Goal: Information Seeking & Learning: Compare options

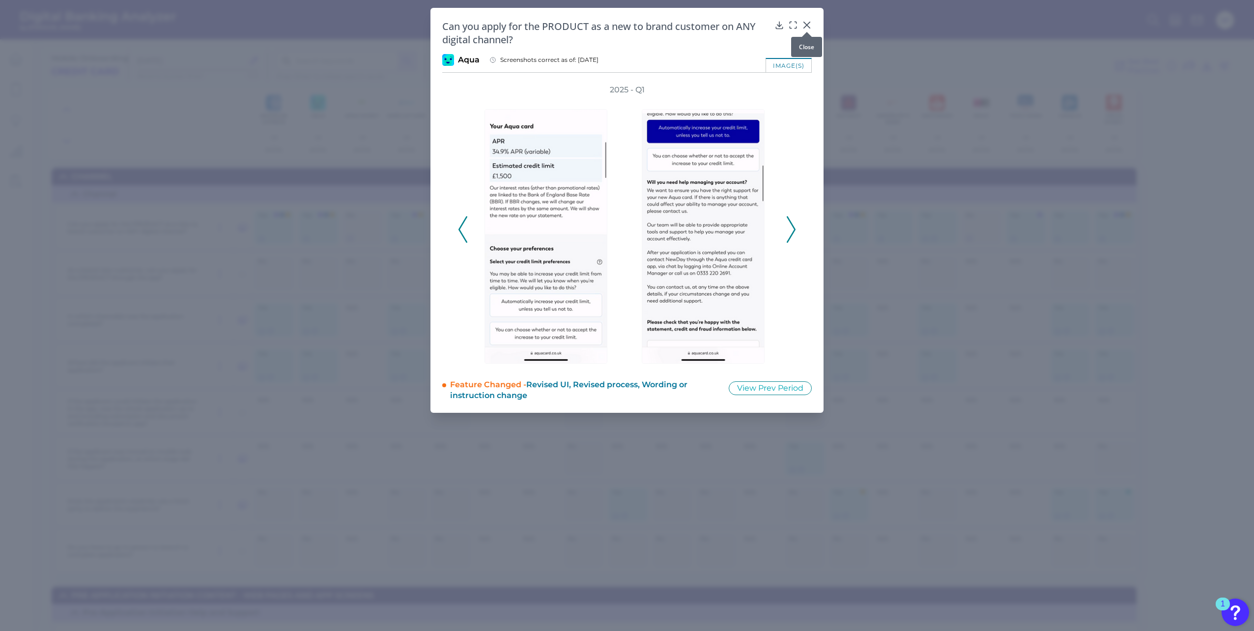
click at [809, 25] on icon at bounding box center [807, 25] width 10 height 10
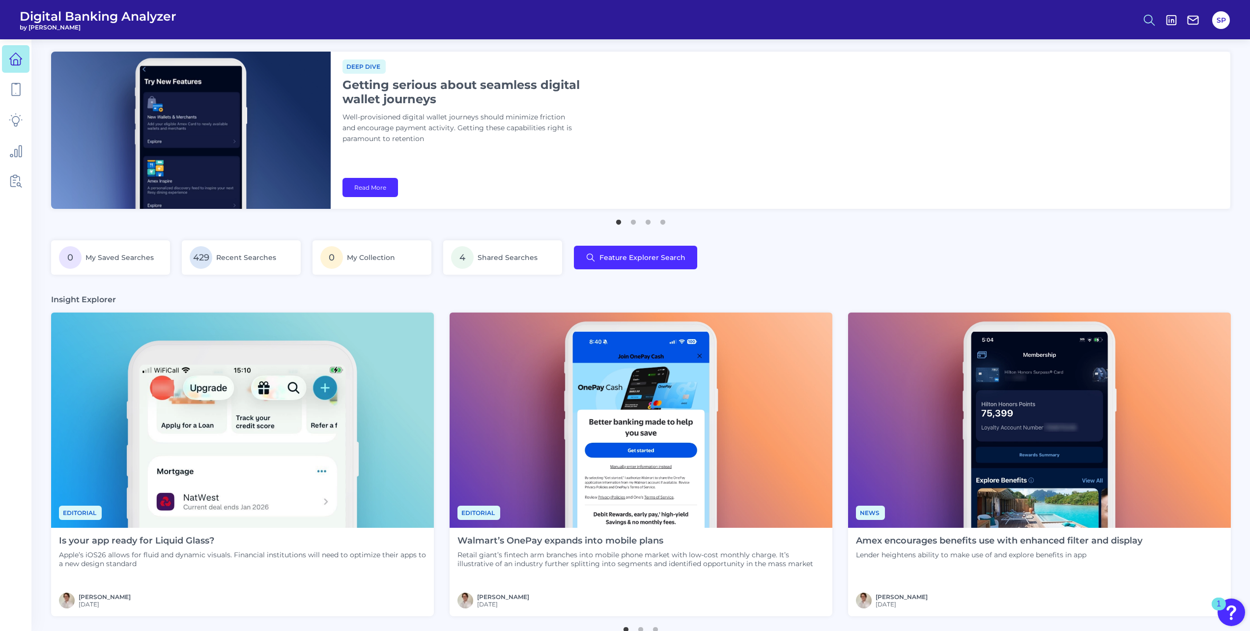
click at [1146, 17] on icon at bounding box center [1149, 20] width 14 height 14
click at [1105, 71] on button "Feature Explorer Search" at bounding box center [1101, 71] width 118 height 25
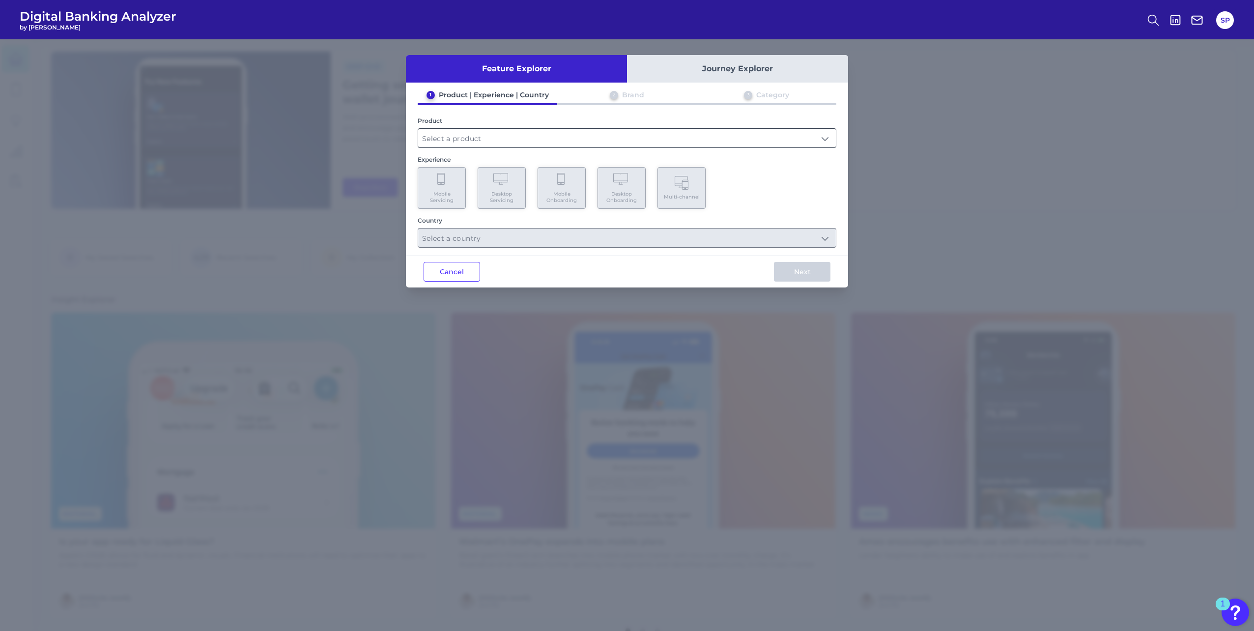
click at [568, 142] on input "text" at bounding box center [627, 138] width 418 height 19
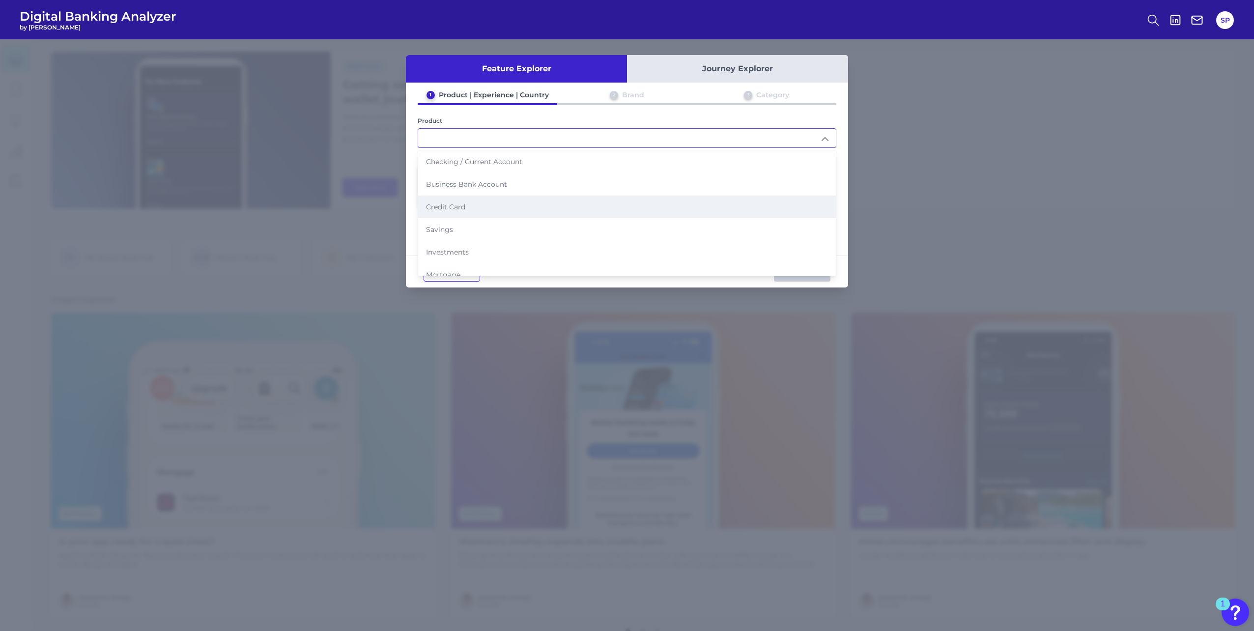
click at [545, 203] on li "Credit Card" at bounding box center [627, 207] width 418 height 23
type input "Credit Card"
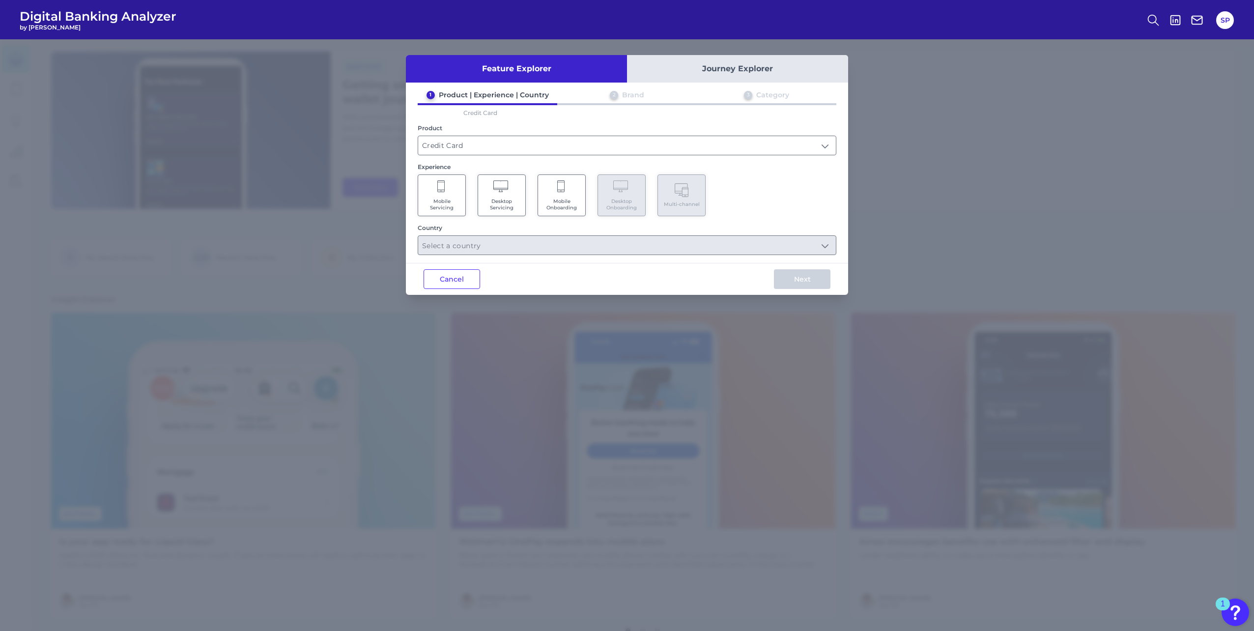
click at [453, 205] on span "Mobile Servicing" at bounding box center [441, 204] width 37 height 13
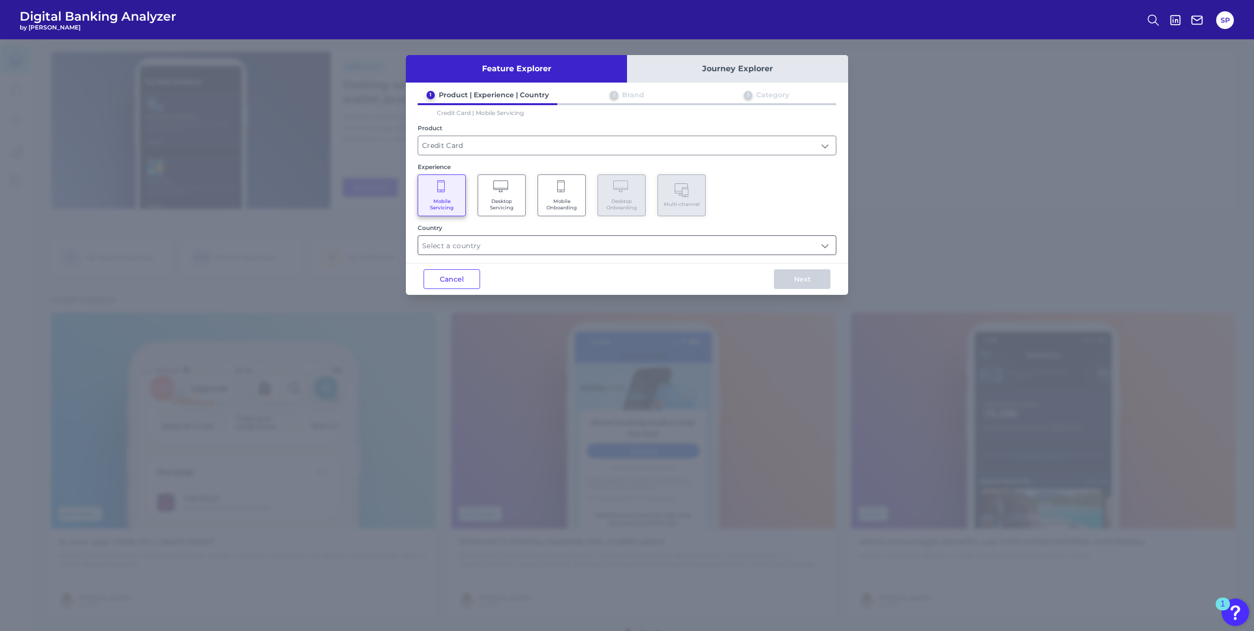
click at [531, 246] on input "text" at bounding box center [627, 245] width 418 height 19
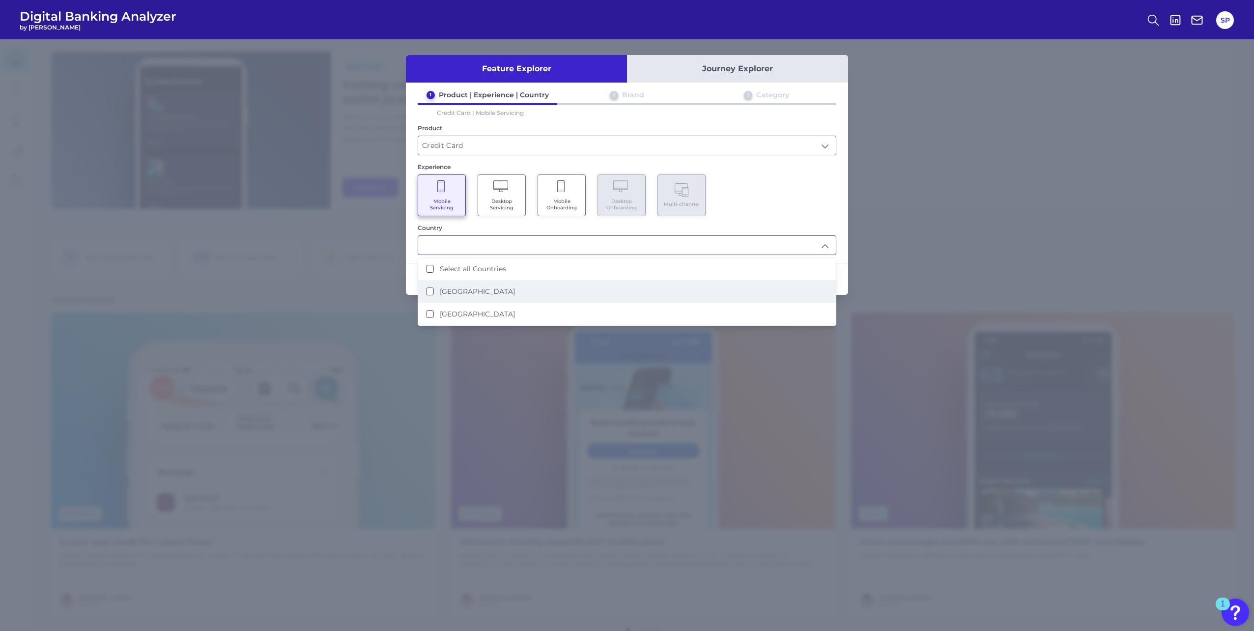
click at [508, 292] on li "United Kingdom" at bounding box center [627, 291] width 418 height 23
type input "United Kingdom"
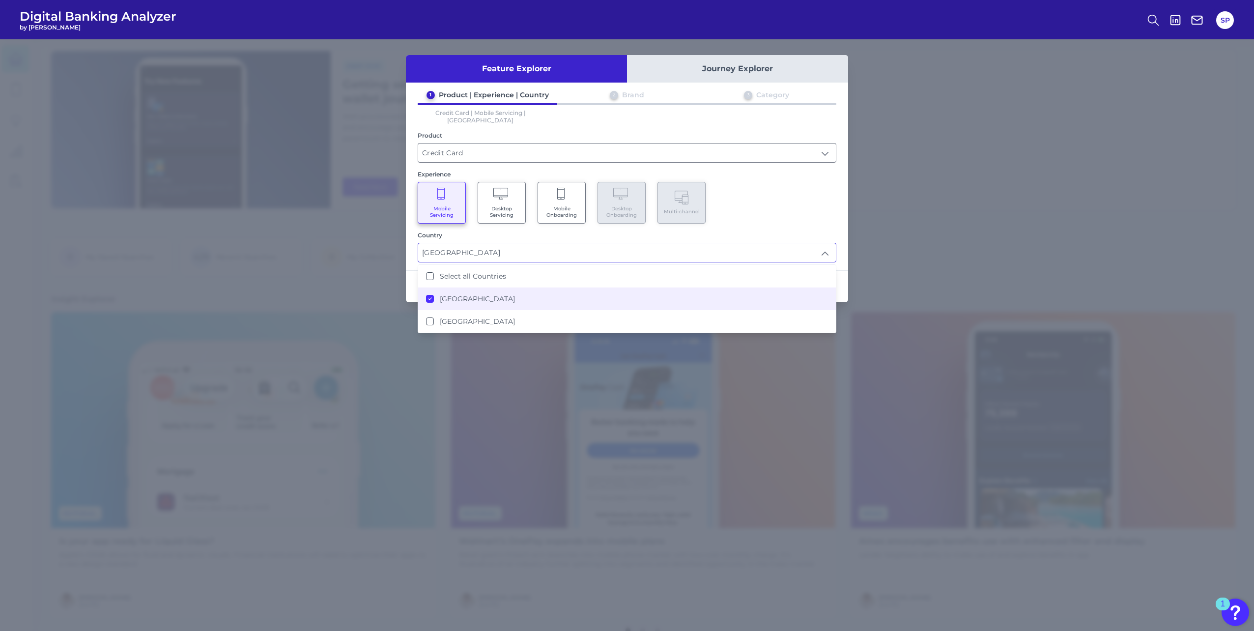
click at [777, 213] on div "Mobile Servicing Desktop Servicing Mobile Onboarding Desktop Onboarding Multi-c…" at bounding box center [627, 203] width 419 height 42
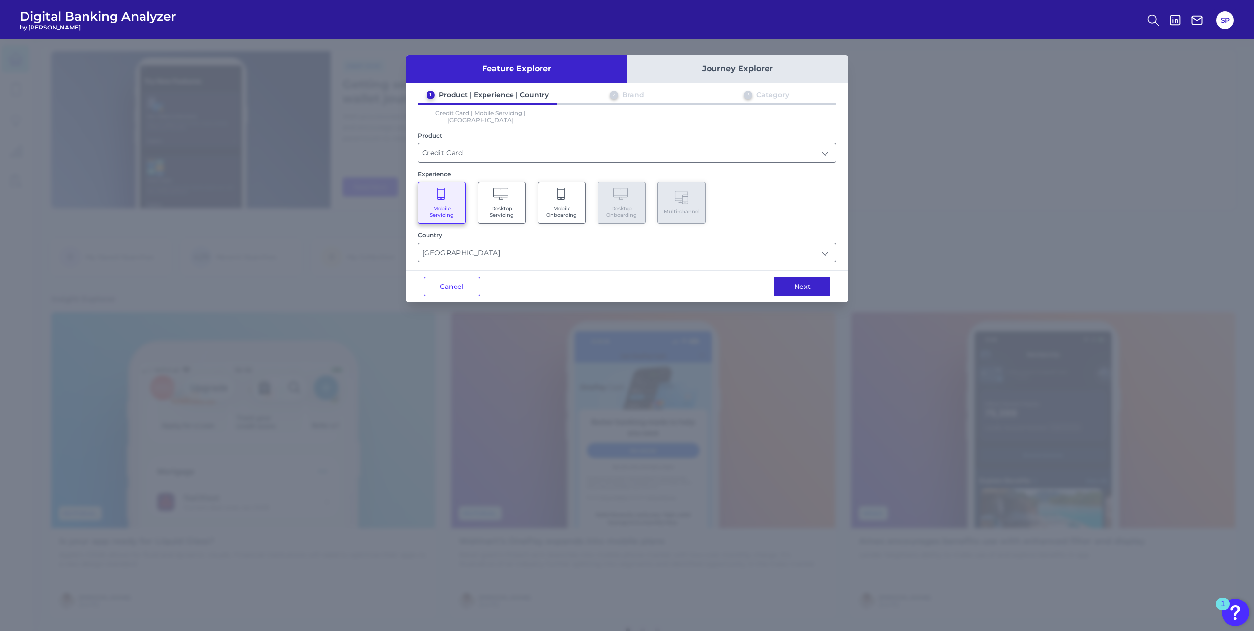
click at [799, 285] on button "Next" at bounding box center [802, 287] width 57 height 20
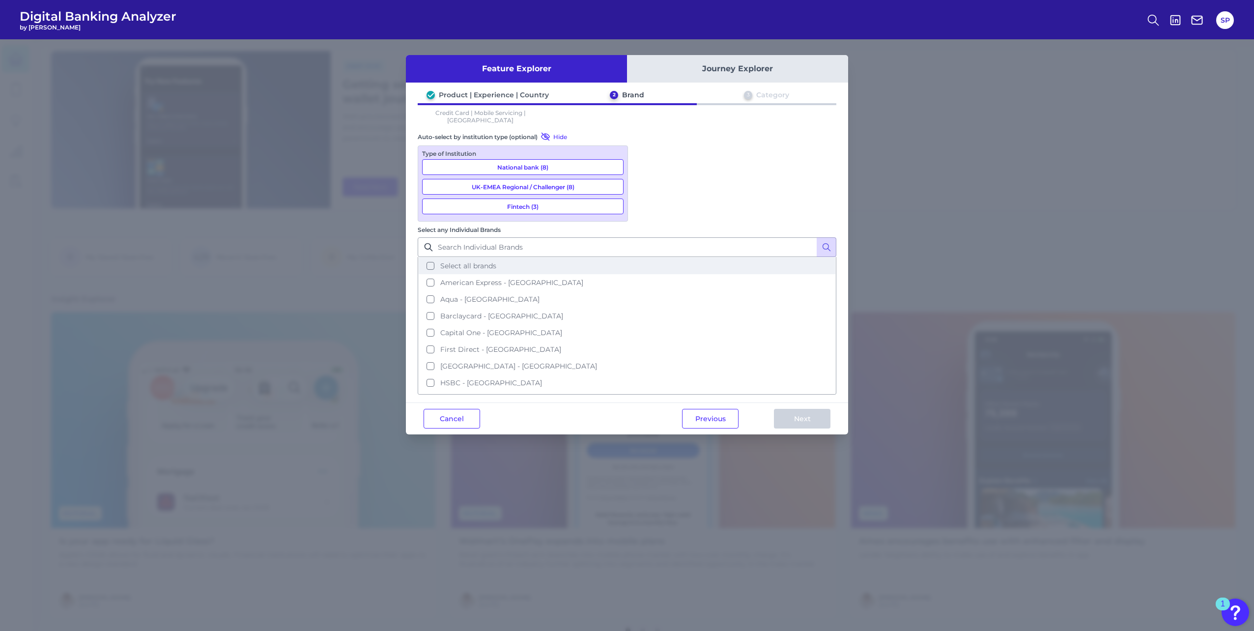
click at [496, 261] on span "Select all brands" at bounding box center [468, 265] width 56 height 9
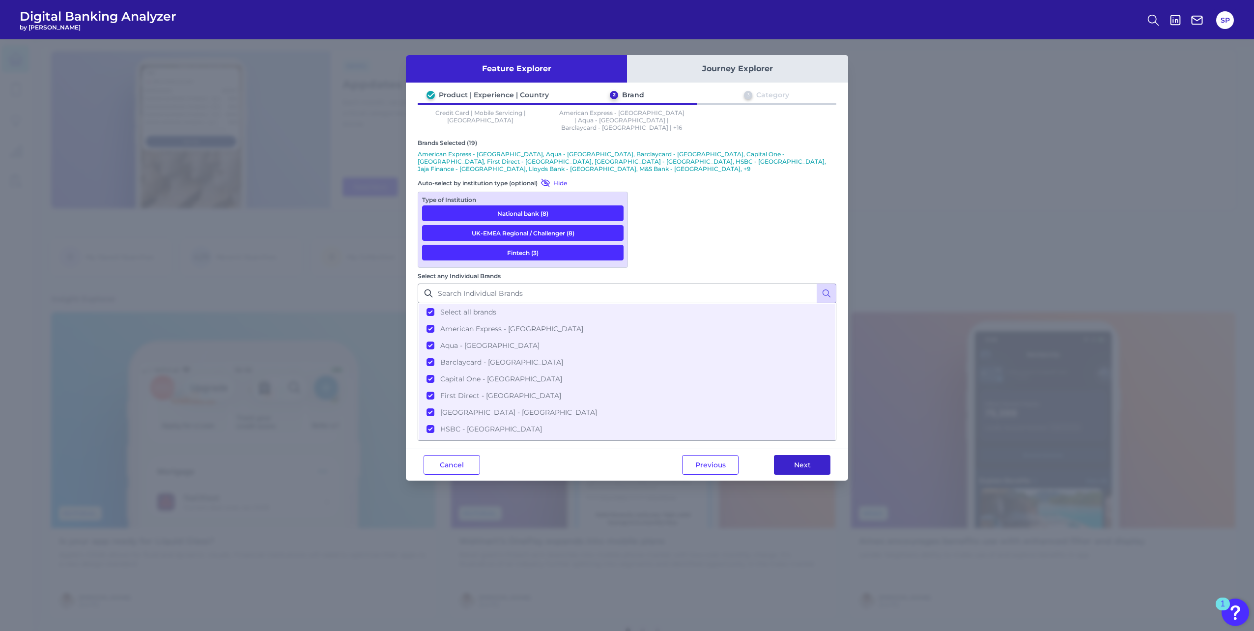
click at [807, 455] on button "Next" at bounding box center [802, 465] width 57 height 20
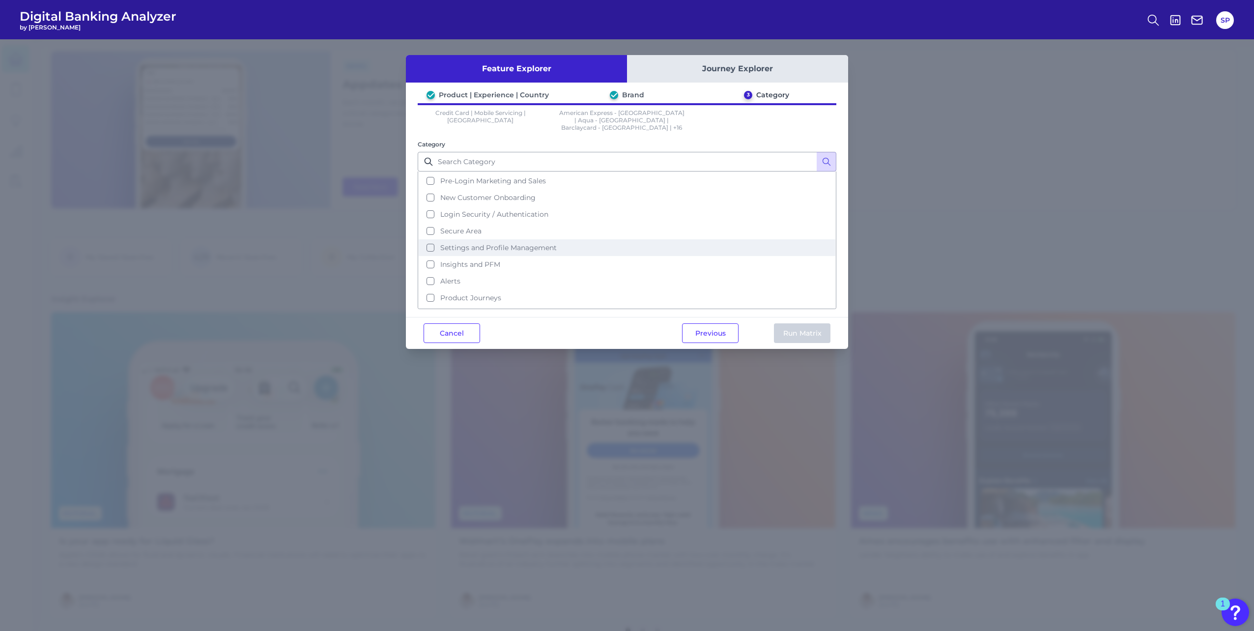
scroll to position [48, 0]
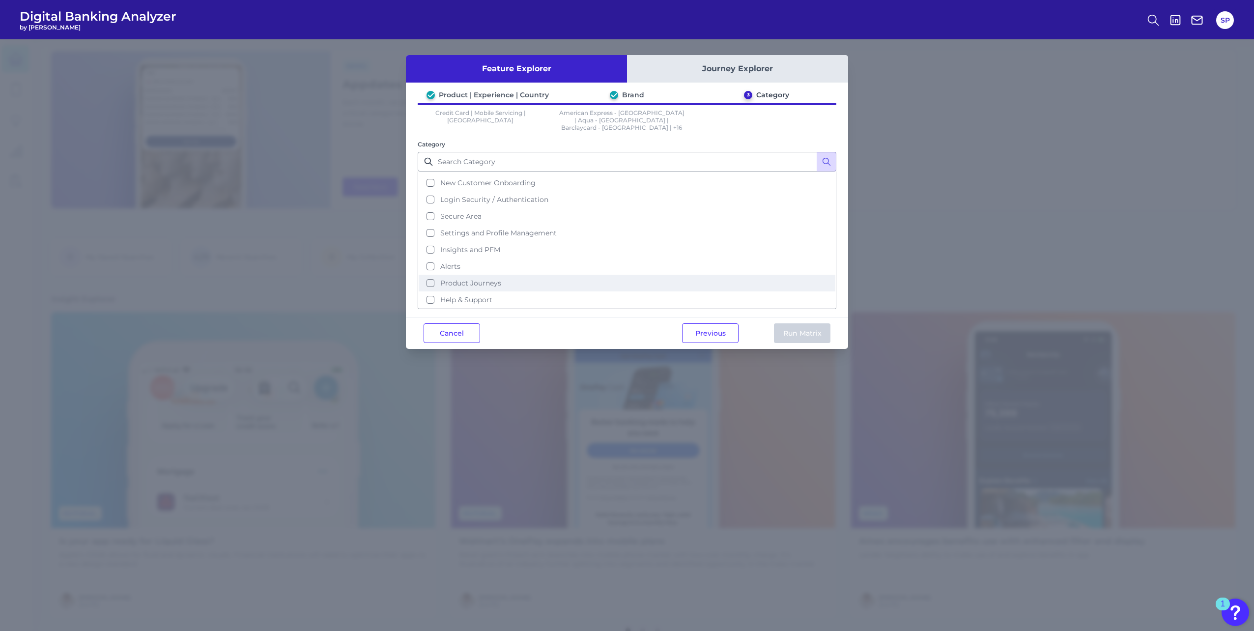
click at [489, 279] on span "Product Journeys" at bounding box center [470, 283] width 61 height 9
click at [789, 325] on button "Run Matrix" at bounding box center [802, 333] width 57 height 20
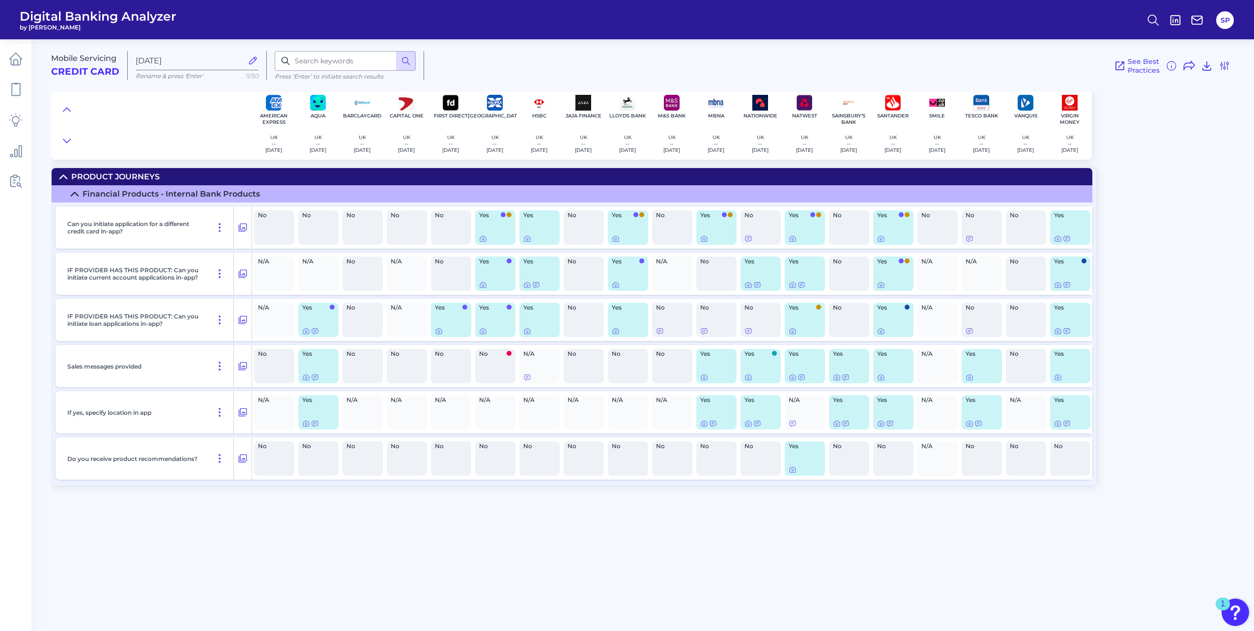
click at [621, 238] on div at bounding box center [628, 239] width 32 height 8
click at [616, 239] on icon at bounding box center [616, 239] width 8 height 8
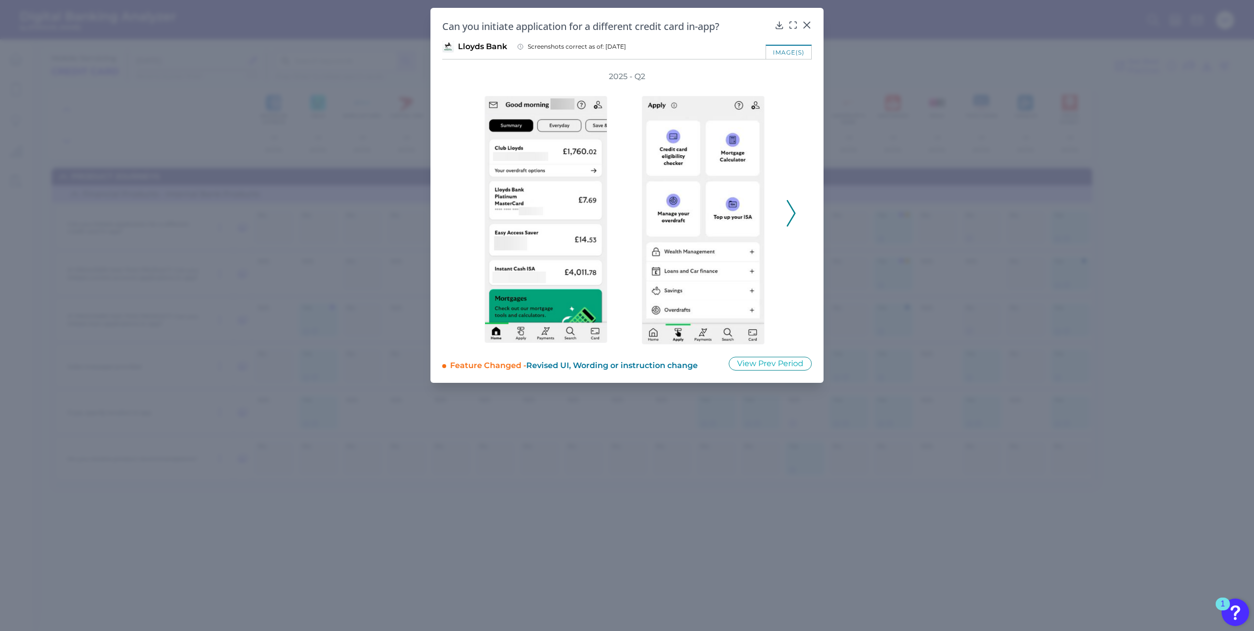
click at [795, 214] on button at bounding box center [791, 213] width 10 height 27
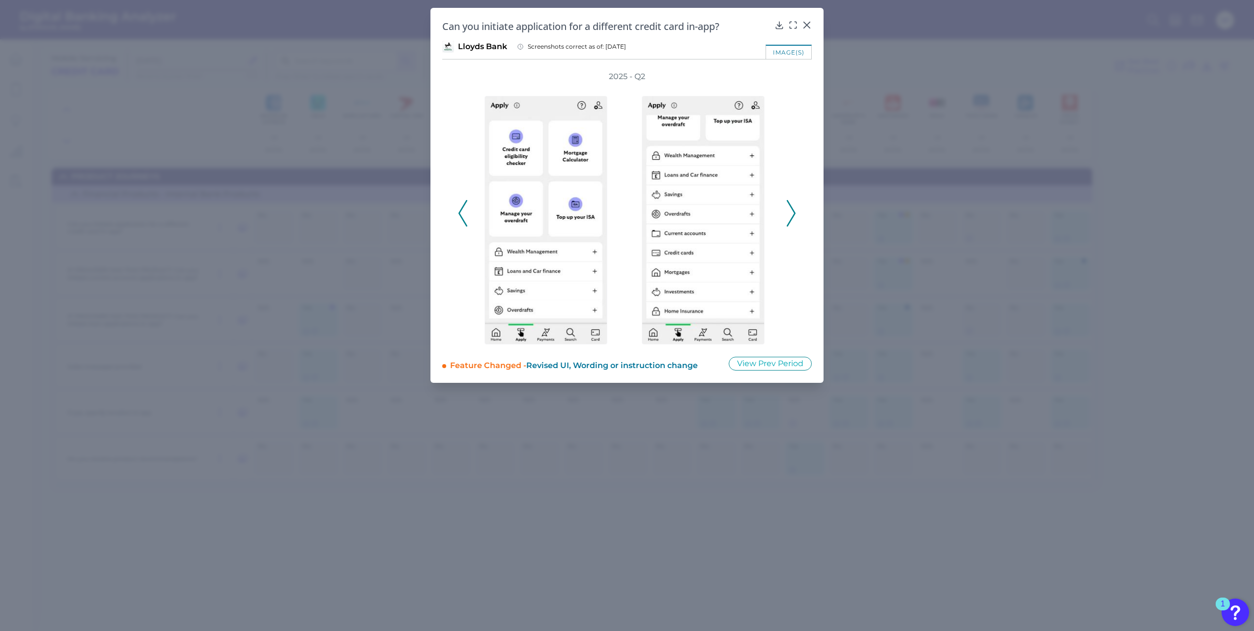
click at [795, 214] on button at bounding box center [791, 213] width 10 height 27
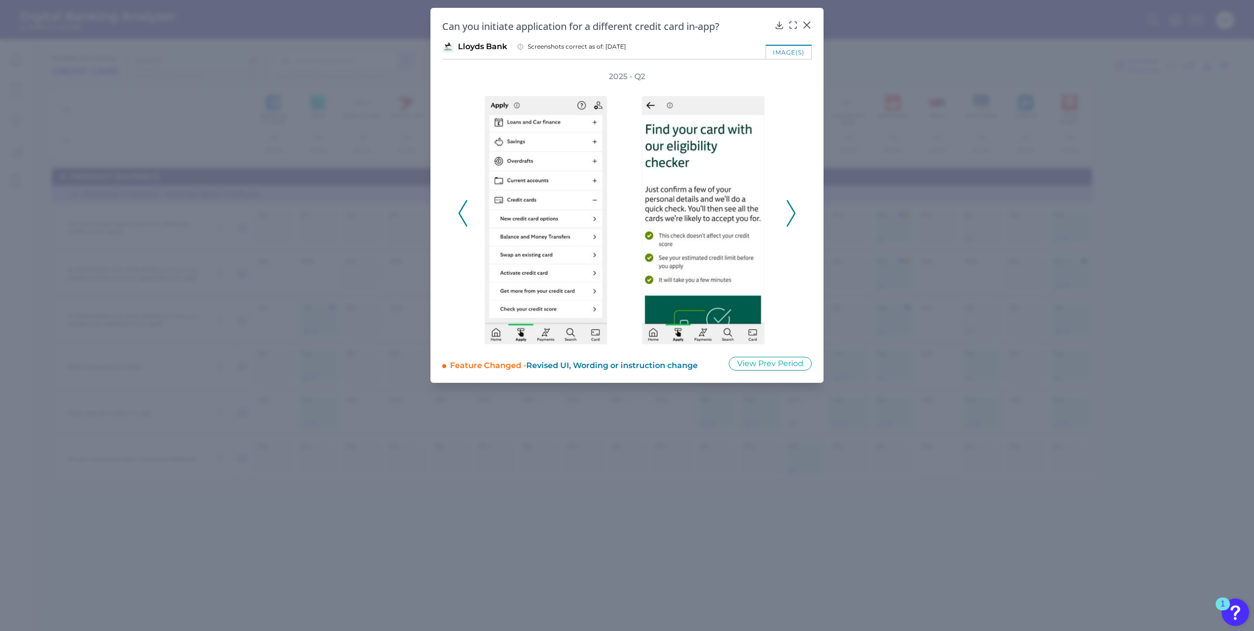
click at [795, 214] on button at bounding box center [791, 213] width 10 height 27
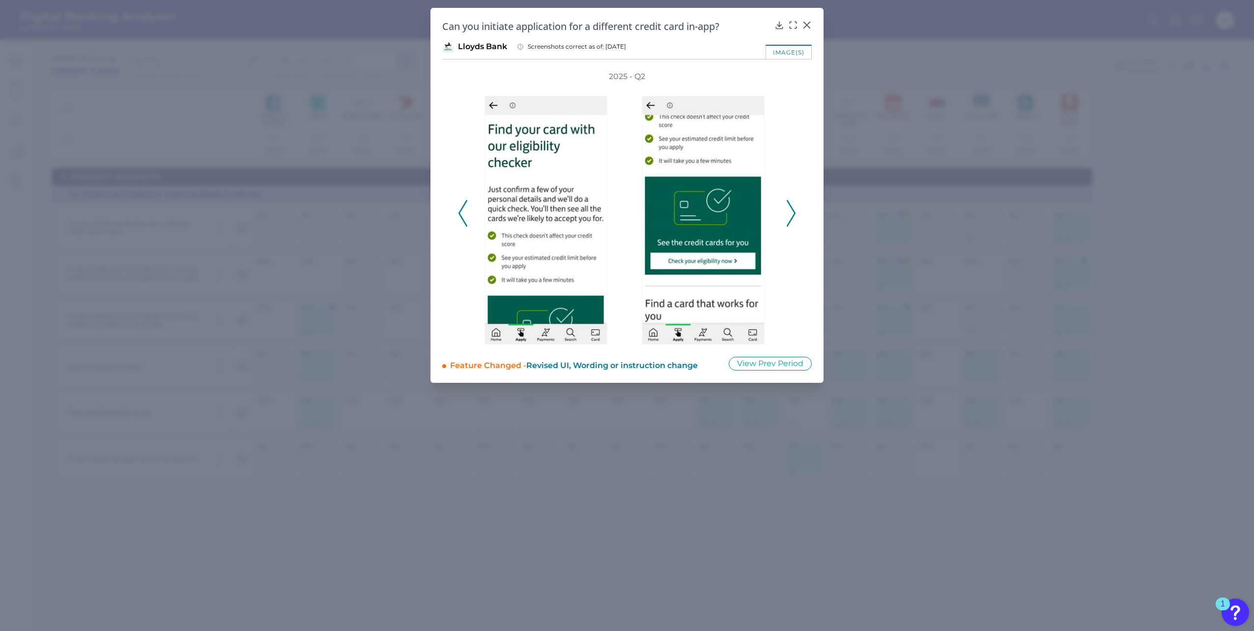
click at [795, 214] on button at bounding box center [791, 213] width 10 height 27
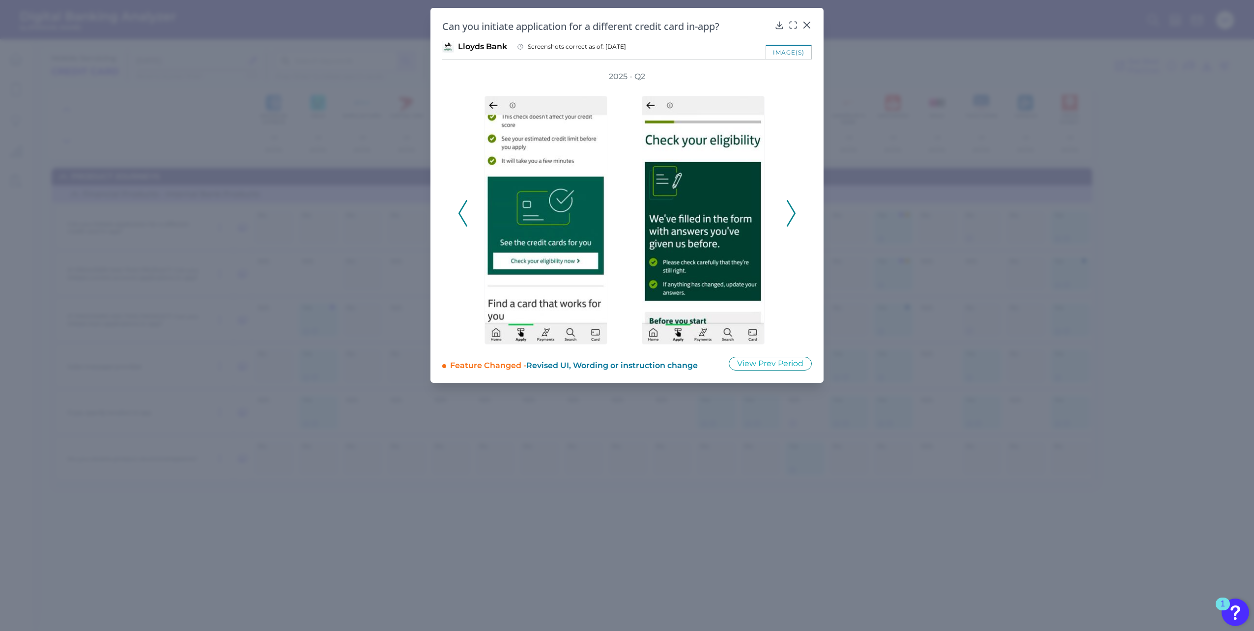
click at [795, 214] on button at bounding box center [791, 213] width 10 height 27
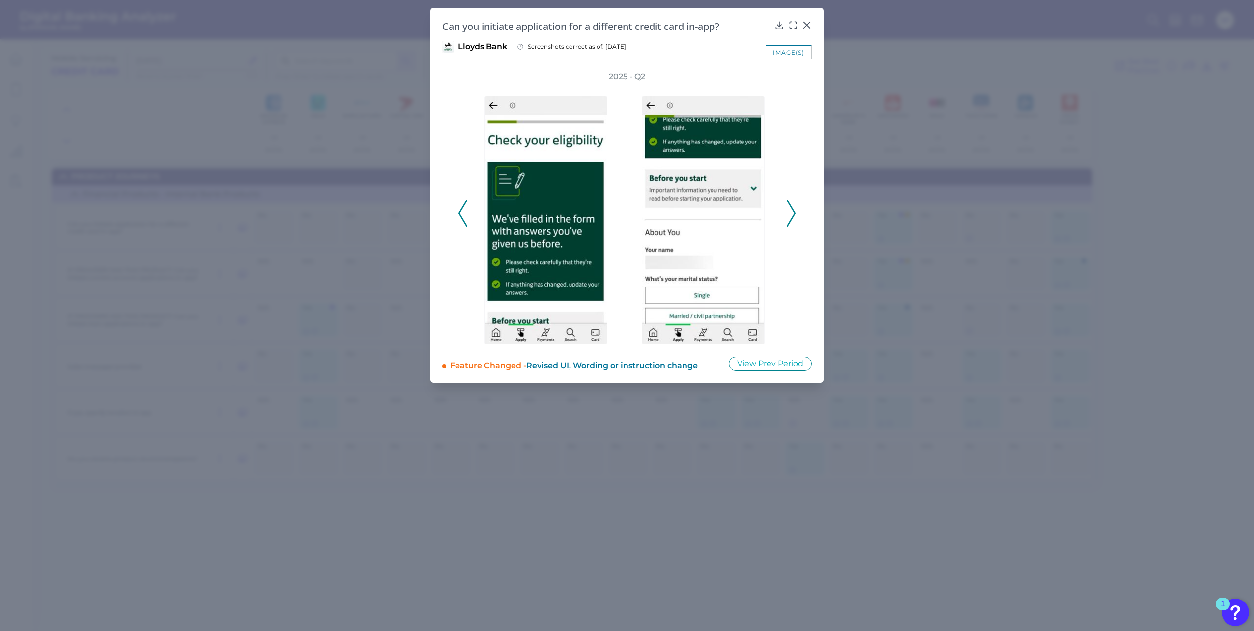
click at [795, 214] on button at bounding box center [791, 213] width 10 height 27
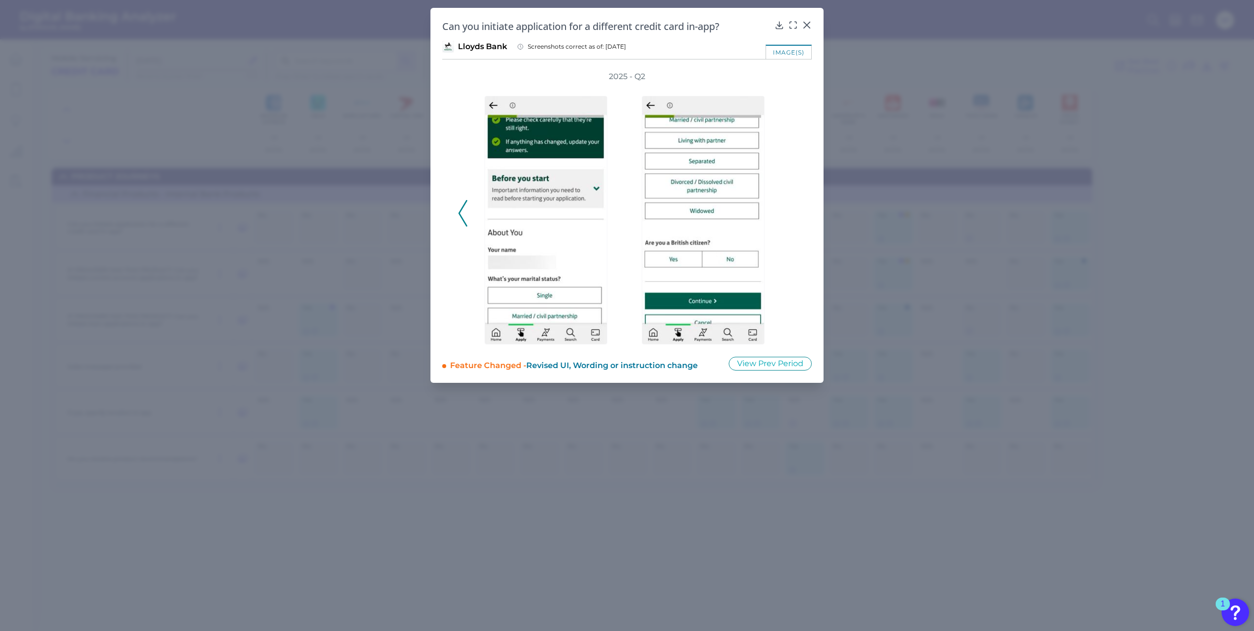
click at [795, 214] on div "2025 - Q2" at bounding box center [627, 207] width 338 height 273
click at [808, 25] on icon at bounding box center [807, 25] width 6 height 6
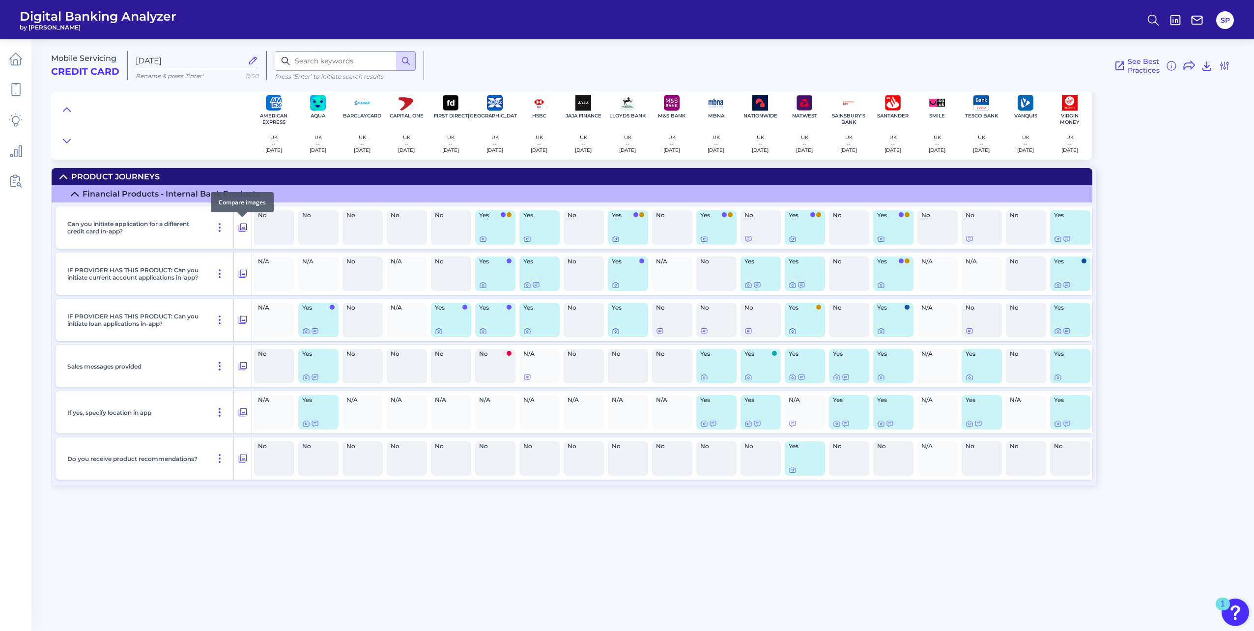
click at [241, 226] on icon at bounding box center [243, 228] width 10 height 12
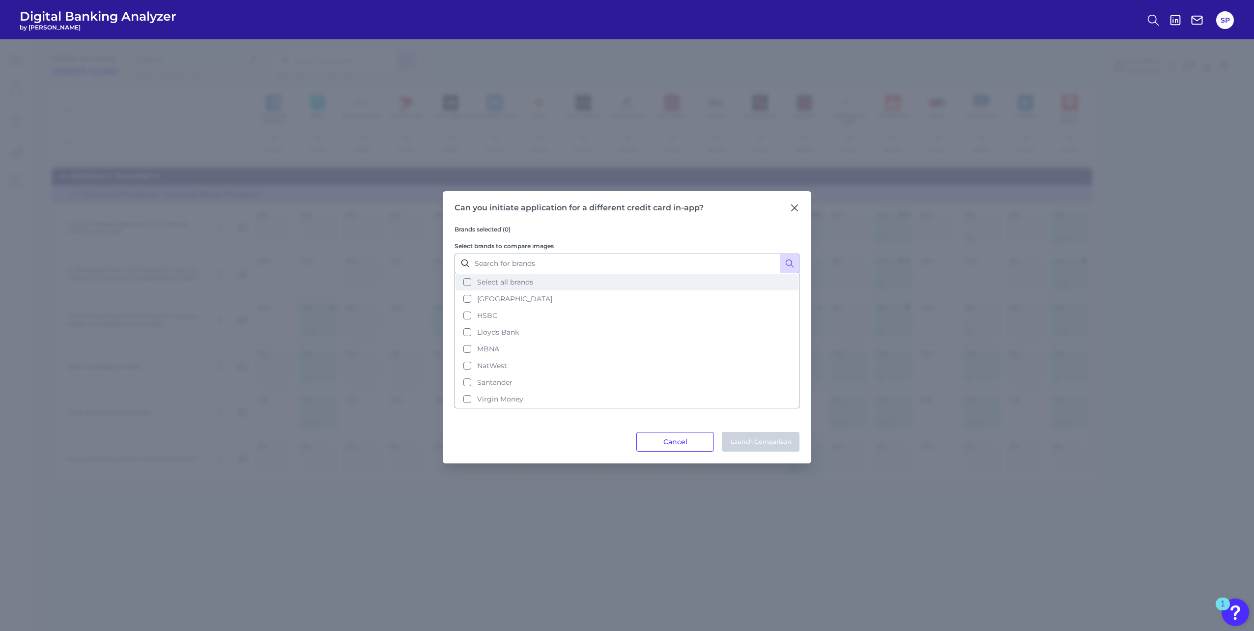
click at [499, 283] on span "Select all brands" at bounding box center [505, 282] width 56 height 9
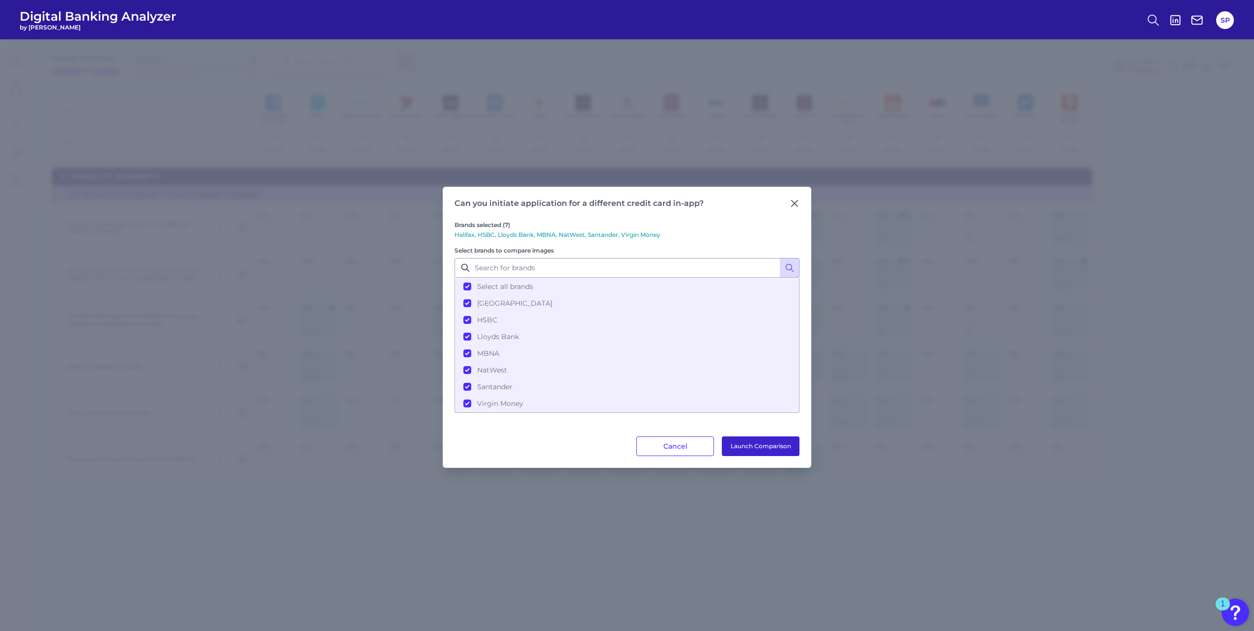
click at [775, 453] on button "Launch Comparison" at bounding box center [761, 446] width 78 height 20
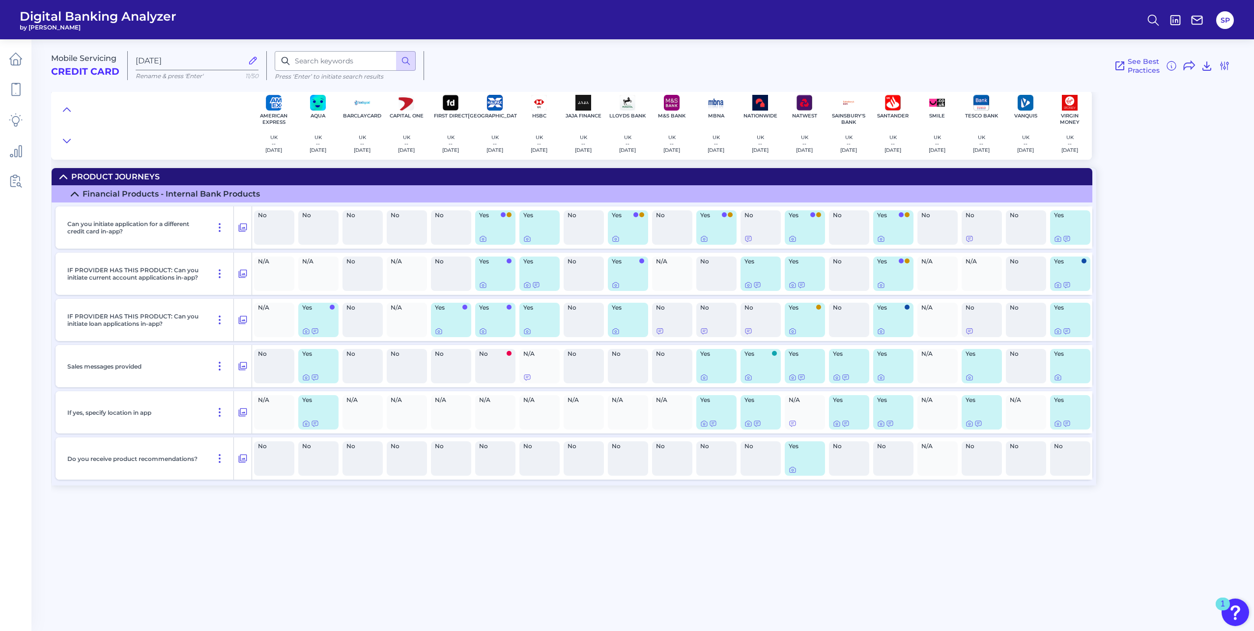
click at [515, 612] on div "Mobile Servicing Credit Card Oct 10 2025 Rename & press 'Enter' 11/50 Press ‘En…" at bounding box center [652, 330] width 1203 height 597
click at [497, 541] on div "Mobile Servicing Credit Card Oct 10 2025 Rename & press 'Enter' 11/50 Press ‘En…" at bounding box center [652, 330] width 1203 height 597
click at [176, 275] on p "IF PROVIDER HAS THIS PRODUCT: Can you initiate current account applications in-…" at bounding box center [134, 273] width 135 height 15
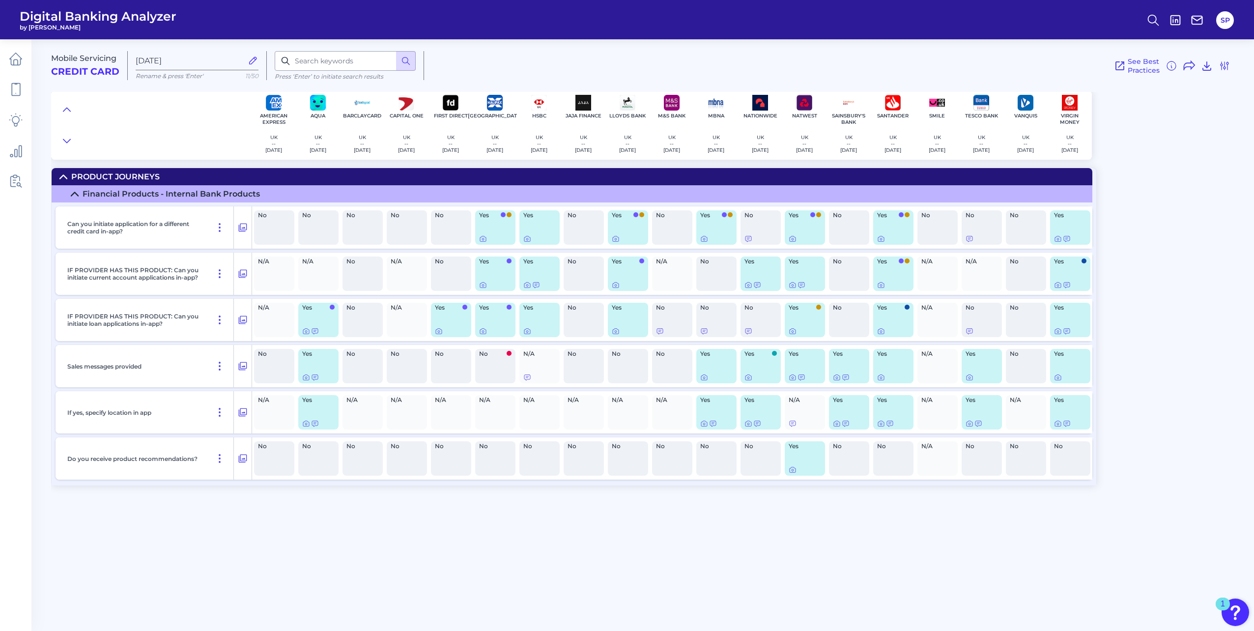
drag, startPoint x: 176, startPoint y: 275, endPoint x: 163, endPoint y: 323, distance: 49.3
click at [163, 323] on p "IF PROVIDER HAS THIS PRODUCT: Can you initiate loan applications in-app?" at bounding box center [134, 319] width 135 height 15
click at [1227, 60] on icon at bounding box center [1225, 66] width 12 height 12
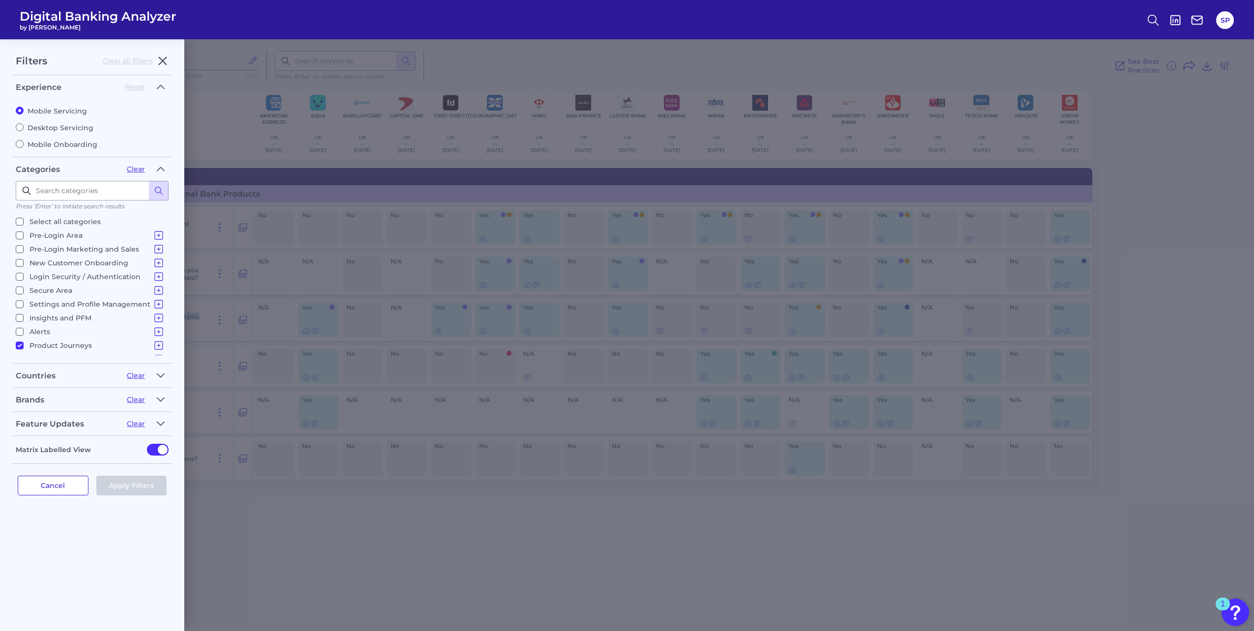
click at [64, 491] on button "Cancel" at bounding box center [53, 486] width 71 height 20
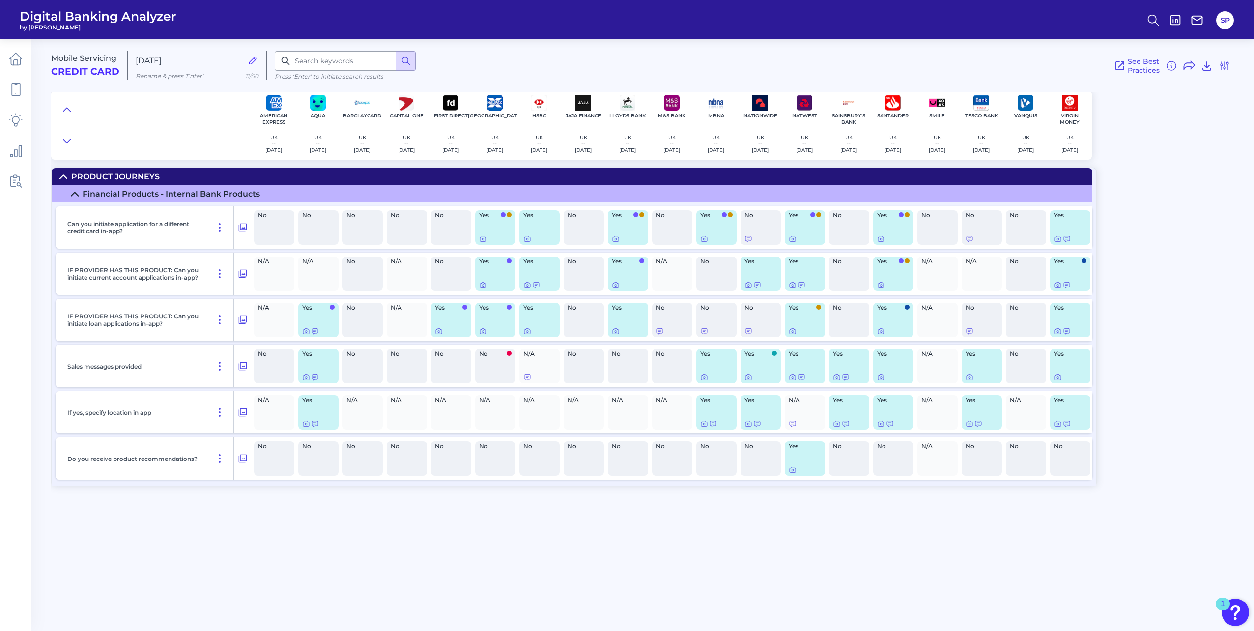
click at [195, 542] on div "Mobile Servicing Credit Card Oct 10 2025 Rename & press 'Enter' 11/50 Press ‘En…" at bounding box center [652, 330] width 1203 height 597
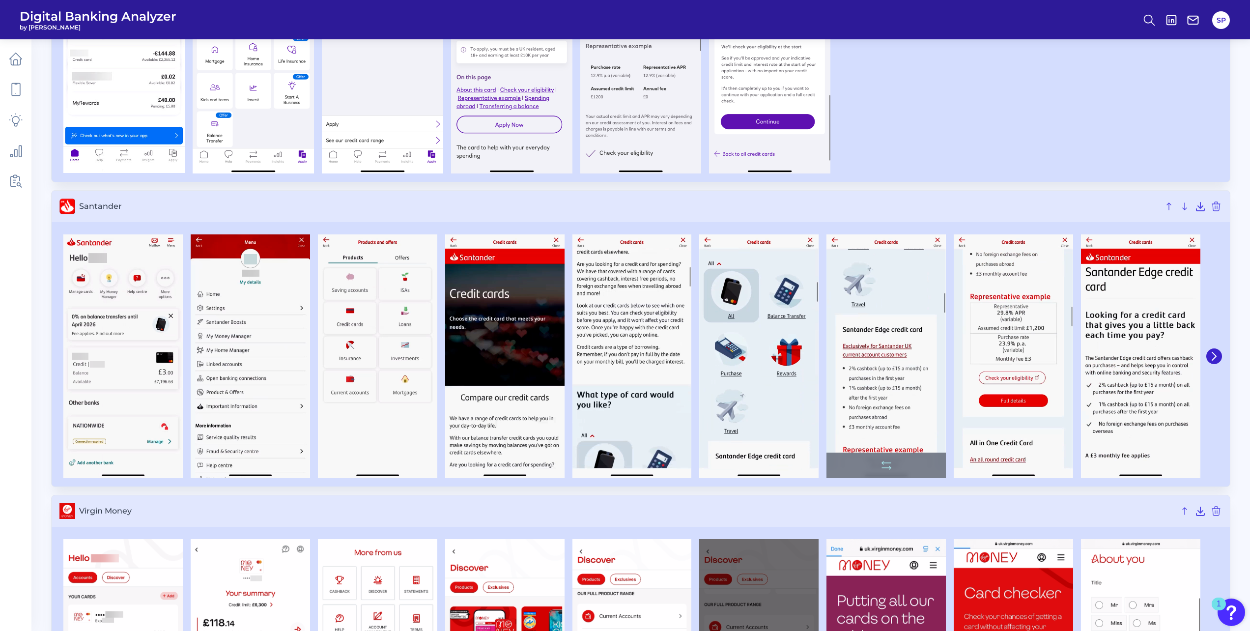
scroll to position [1523, 0]
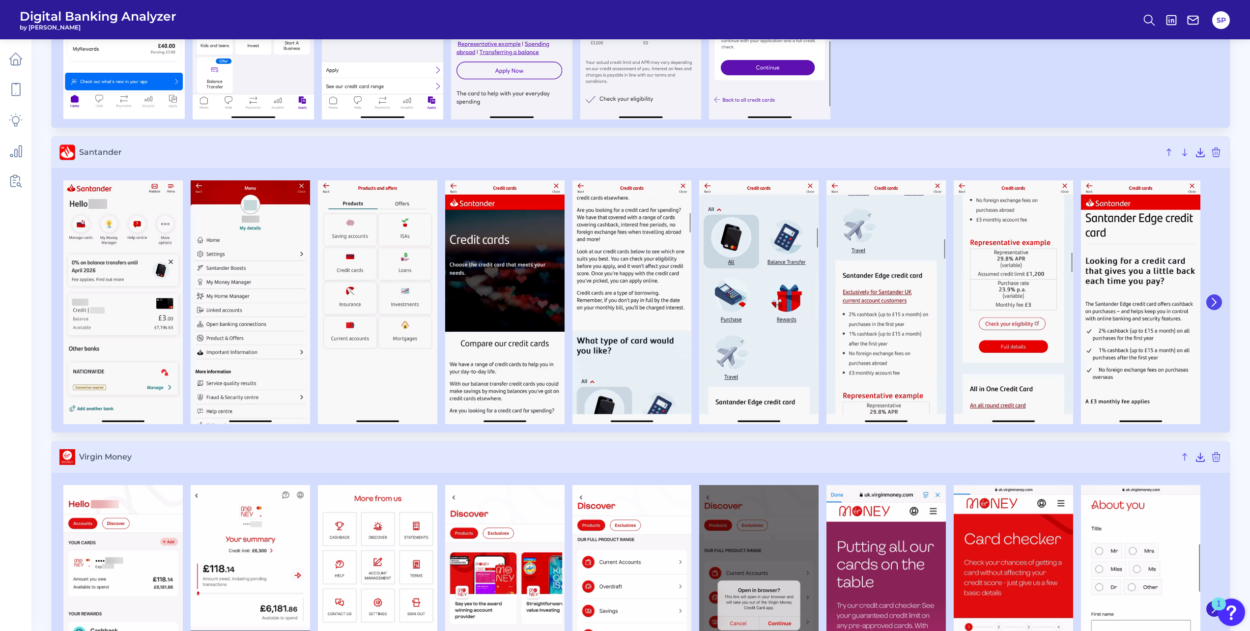
click at [1211, 297] on button at bounding box center [1214, 302] width 16 height 16
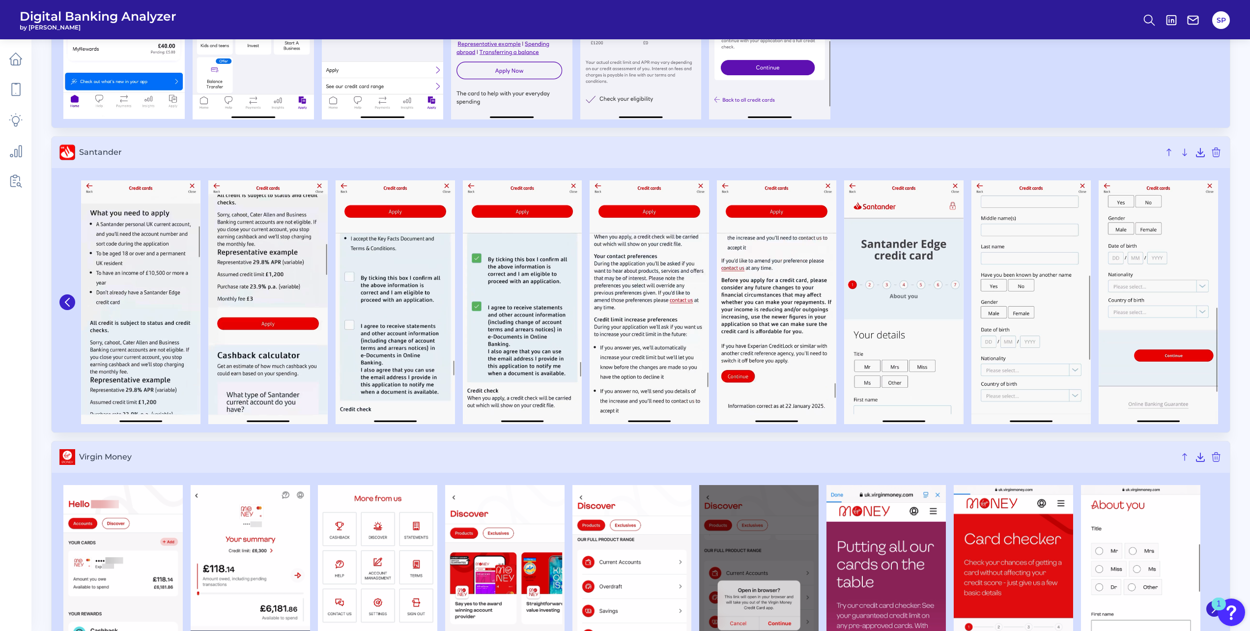
click at [1211, 297] on img at bounding box center [1158, 302] width 119 height 244
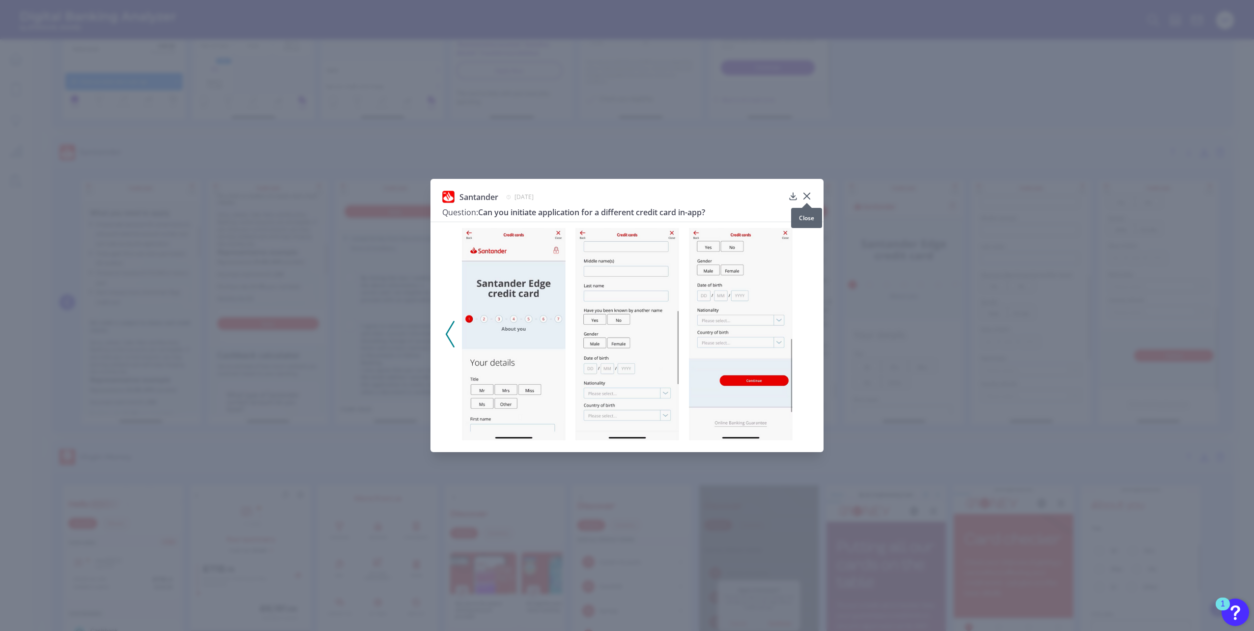
click at [804, 197] on icon at bounding box center [807, 196] width 10 height 10
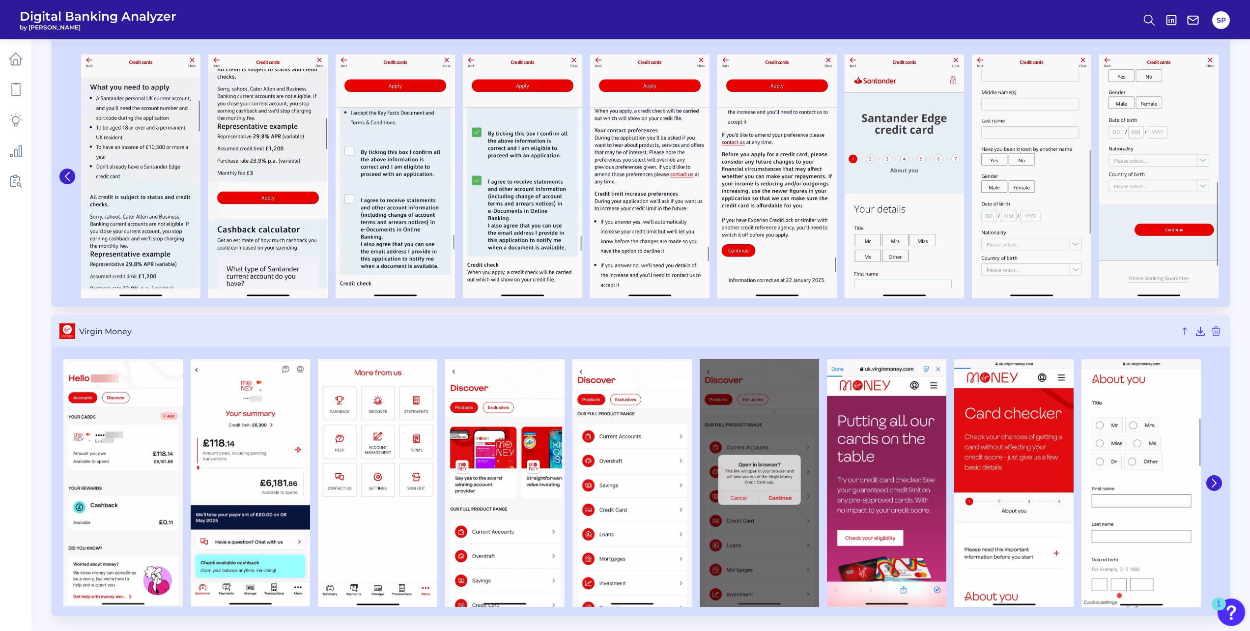
scroll to position [1646, 0]
